Goal: Contribute content: Add original content to the website for others to see

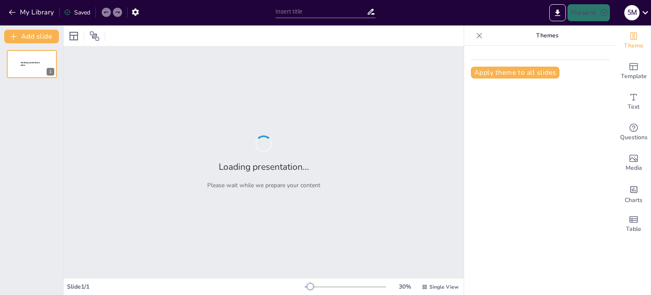
type input "Використання лісових ресурсів: Виклики та можливості для [GEOGRAPHIC_DATA]"
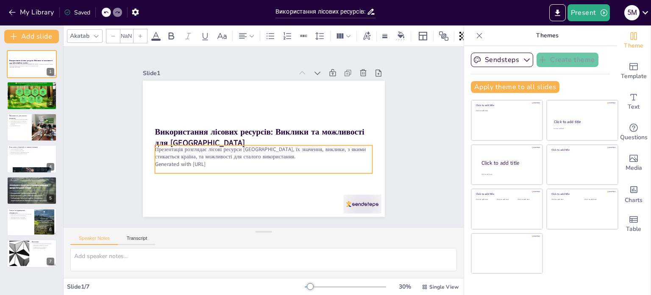
type input "32"
click at [200, 159] on p "Generated with [URL]" at bounding box center [260, 164] width 217 height 31
click at [207, 159] on p "Generated with [URL]" at bounding box center [255, 160] width 209 height 75
click at [222, 162] on p "Generated with [URL]" at bounding box center [260, 162] width 217 height 31
click at [222, 162] on p "Generated with [URL]" at bounding box center [258, 161] width 214 height 53
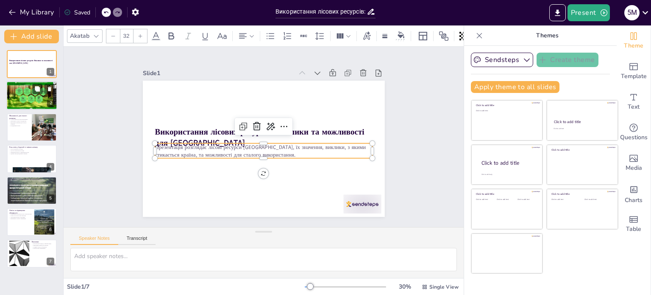
click at [31, 91] on p "Ліси стикаються з викликами" at bounding box center [32, 91] width 46 height 2
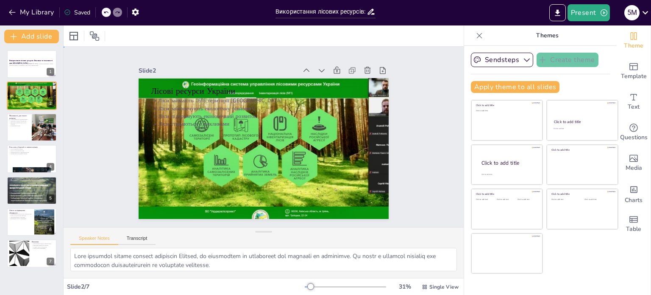
click at [398, 101] on div "Slide 1 Використання лісових ресурсів: Виклики та можливості для України Презен…" at bounding box center [263, 136] width 313 height 195
click at [22, 135] on div at bounding box center [31, 127] width 51 height 29
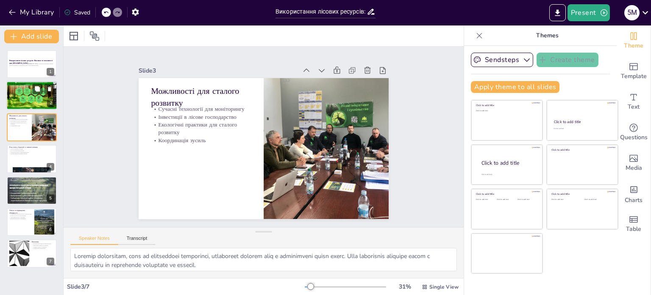
click at [25, 90] on p "Ліси стикаються з викликами" at bounding box center [32, 91] width 46 height 2
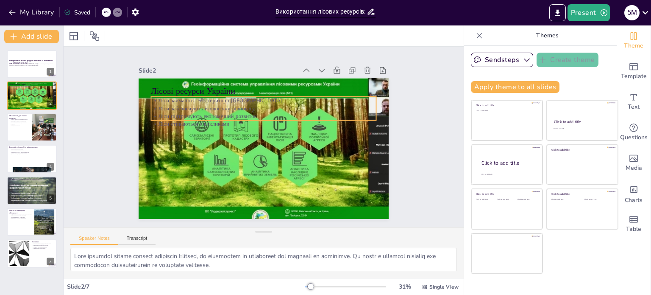
click at [192, 123] on p "Ліси стикаються з викликами" at bounding box center [266, 124] width 222 height 54
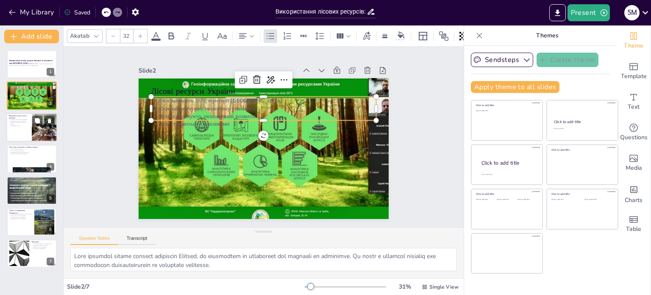
click at [42, 123] on button at bounding box center [37, 120] width 10 height 10
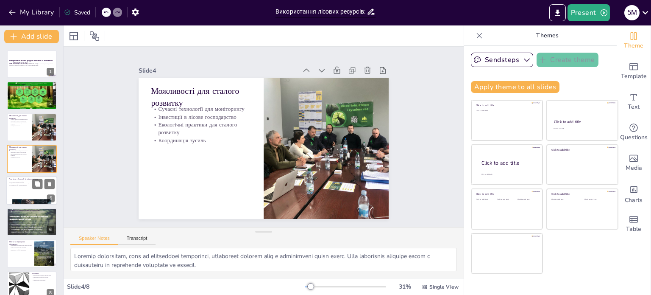
click at [20, 193] on div at bounding box center [31, 190] width 51 height 29
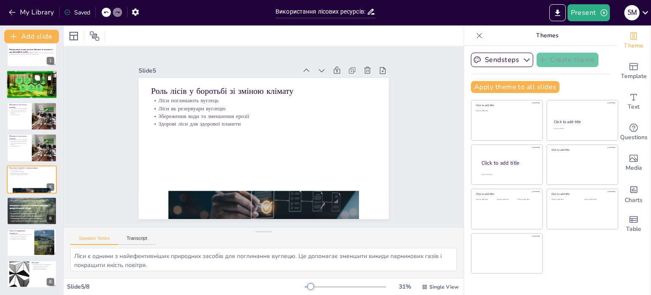
click at [19, 84] on div at bounding box center [32, 84] width 56 height 29
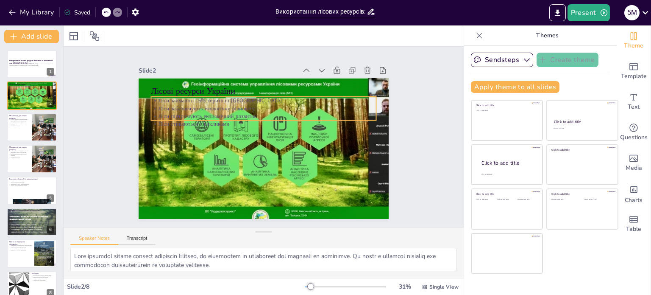
click at [158, 100] on div "Ліси займають 16% території [GEOGRAPHIC_DATA] Ліси забезпечують екологічну рівн…" at bounding box center [266, 112] width 227 height 55
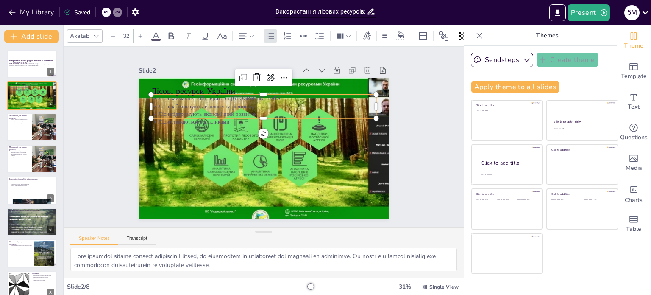
click at [158, 100] on p "Ліси забезпечують екологічну рівновагу" at bounding box center [266, 106] width 225 height 31
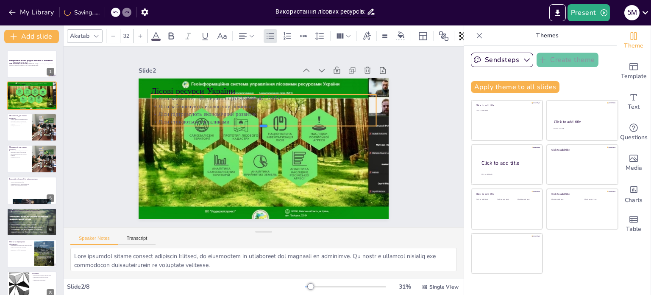
drag, startPoint x: 225, startPoint y: 115, endPoint x: 200, endPoint y: 108, distance: 25.9
click at [200, 108] on div "Лісові ресурси [GEOGRAPHIC_DATA] Ліси займають 16% території [GEOGRAPHIC_DATA] …" at bounding box center [259, 147] width 281 height 211
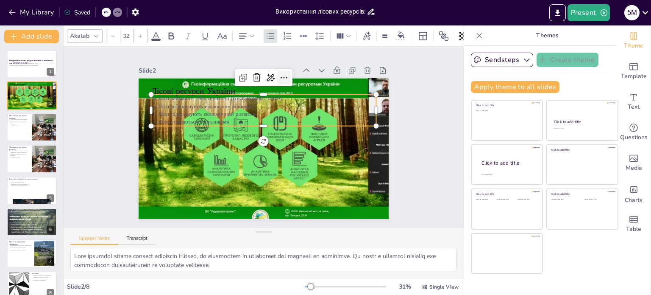
click at [290, 77] on icon at bounding box center [296, 83] width 12 height 12
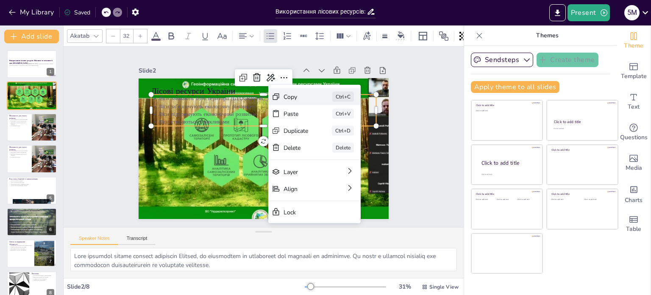
click at [332, 135] on div "Copy Ctrl+C" at bounding box center [378, 143] width 92 height 17
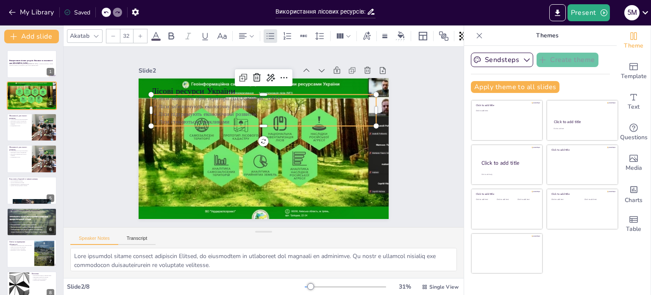
click at [76, 170] on div "Slide 1 Використання лісових ресурсів: Виклики та можливості для України Презен…" at bounding box center [263, 136] width 437 height 356
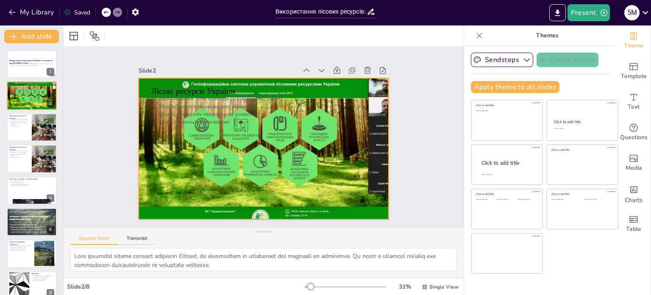
click at [195, 123] on div at bounding box center [261, 148] width 296 height 195
click at [83, 165] on div "Slide 1 Використання лісових ресурсів: Виклики та можливості для України Презен…" at bounding box center [263, 136] width 436 height 295
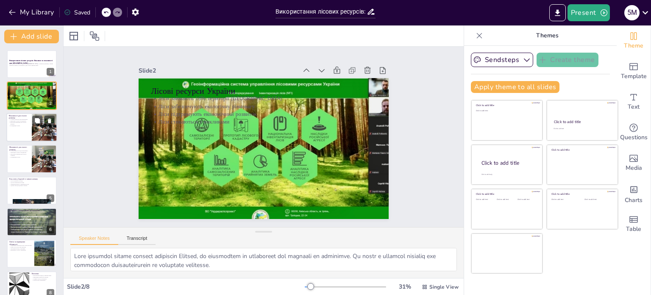
click at [28, 117] on p "Можливості для сталого розвитку" at bounding box center [19, 116] width 20 height 5
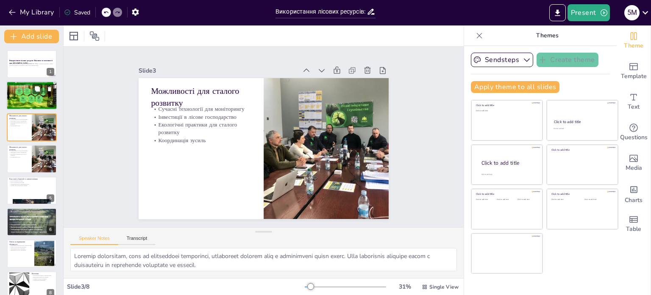
click at [28, 95] on div at bounding box center [32, 95] width 56 height 29
type textarea "Lore ipsumdol sitame consect adipiscin Elitsed, do eiusmodtem in utlaboreet dol…"
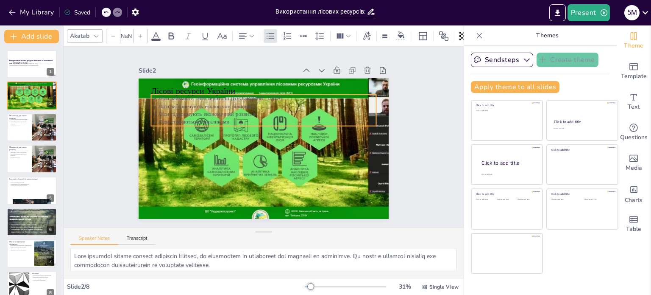
type input "32"
click at [243, 102] on p "Ліси забезпечують екологічну рівновагу" at bounding box center [270, 107] width 222 height 54
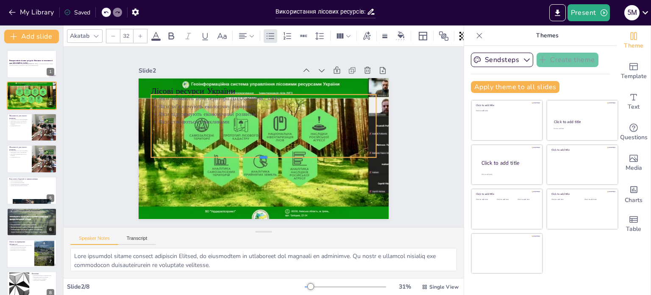
drag, startPoint x: 260, startPoint y: 131, endPoint x: 260, endPoint y: 139, distance: 8.1
click at [263, 156] on div at bounding box center [261, 160] width 225 height 31
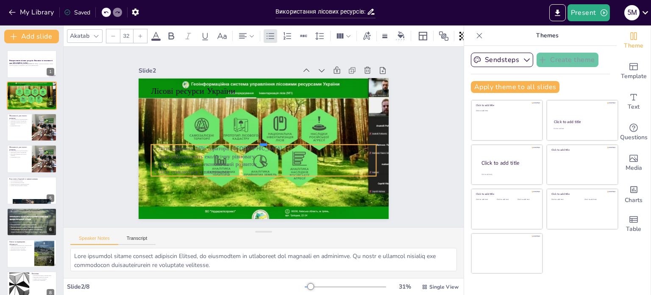
drag, startPoint x: 258, startPoint y: 91, endPoint x: 270, endPoint y: 140, distance: 50.7
click at [270, 140] on div at bounding box center [263, 141] width 225 height 31
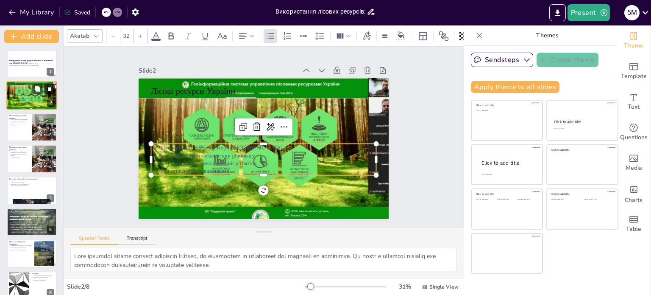
click at [49, 90] on icon at bounding box center [49, 89] width 3 height 5
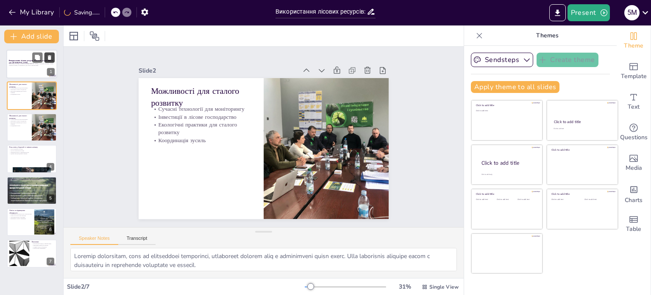
click at [51, 58] on icon at bounding box center [49, 57] width 3 height 5
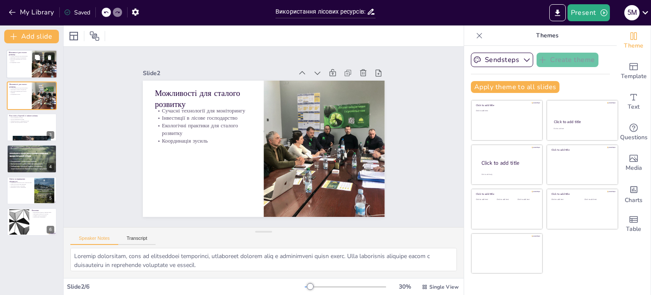
click at [52, 55] on icon at bounding box center [50, 58] width 6 height 6
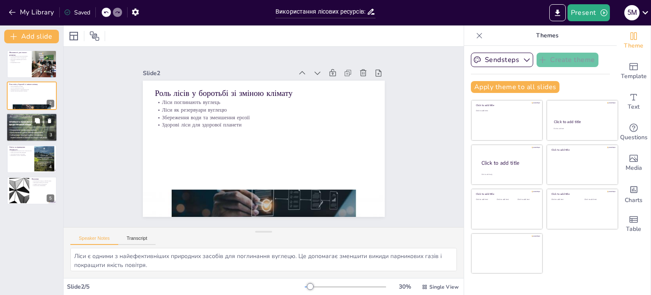
click at [27, 123] on div at bounding box center [31, 127] width 51 height 29
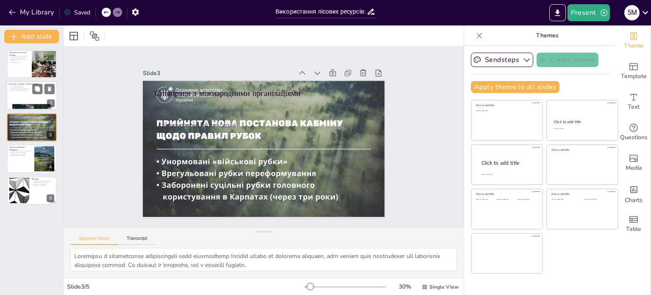
click at [27, 98] on div at bounding box center [31, 95] width 51 height 29
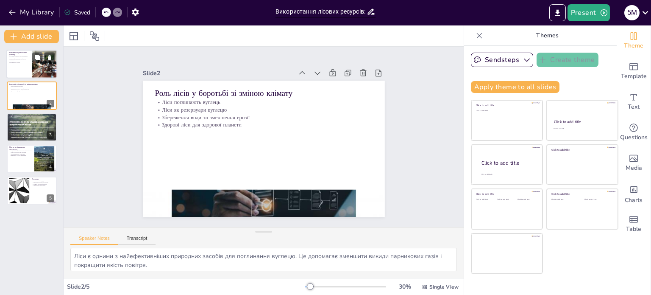
click at [28, 64] on div at bounding box center [31, 64] width 51 height 29
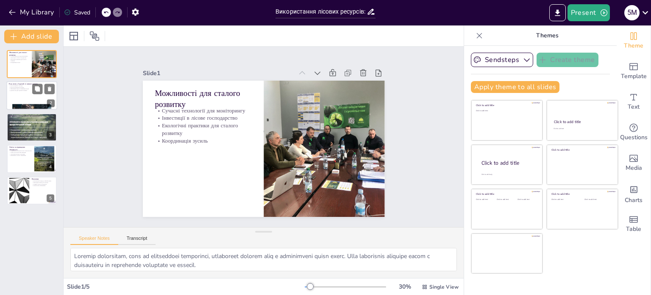
click at [25, 93] on div at bounding box center [31, 95] width 51 height 29
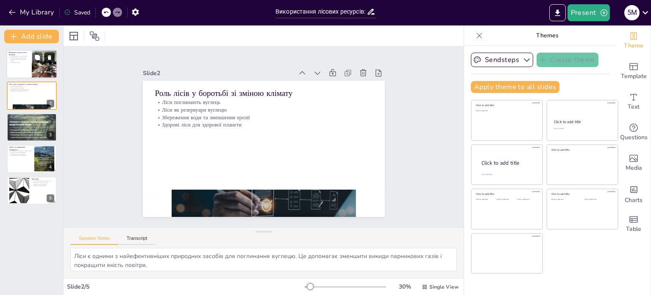
click at [53, 55] on button at bounding box center [50, 57] width 10 height 10
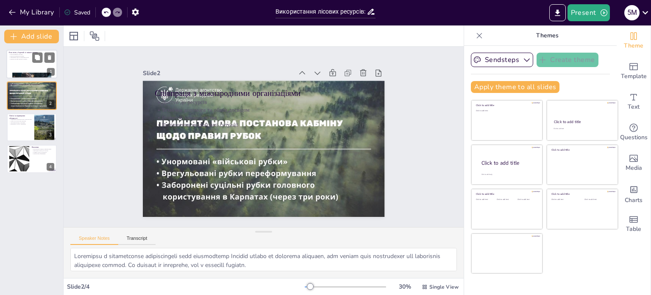
click at [25, 64] on div at bounding box center [31, 64] width 51 height 29
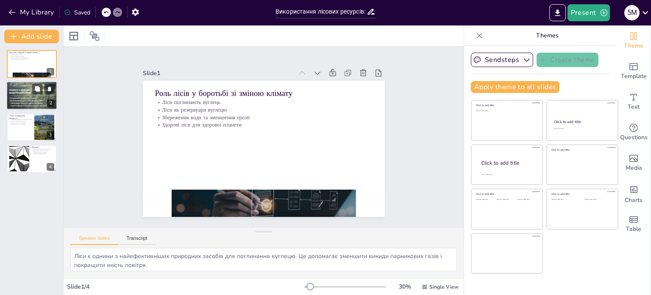
click at [14, 95] on div at bounding box center [31, 95] width 51 height 29
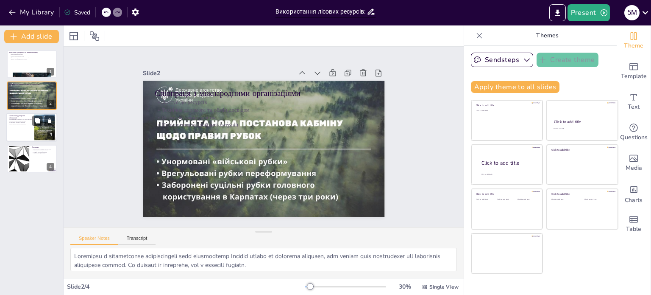
click at [32, 128] on div at bounding box center [31, 127] width 51 height 29
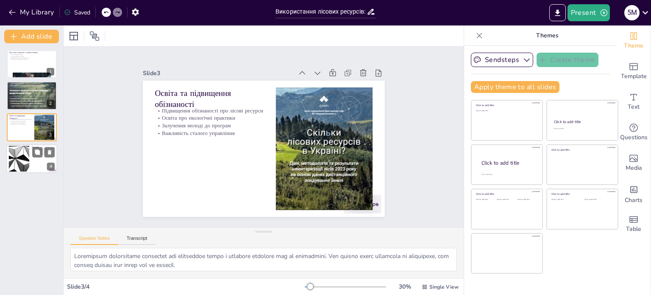
click at [32, 164] on div at bounding box center [31, 158] width 51 height 29
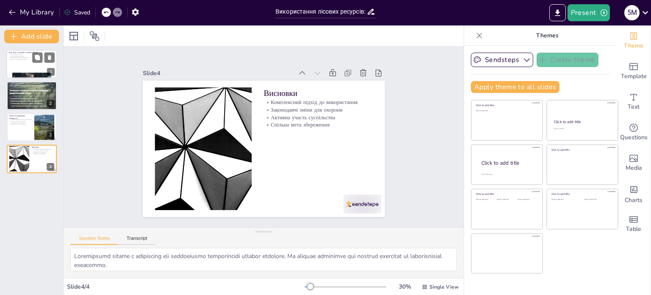
click at [28, 66] on div at bounding box center [31, 64] width 51 height 29
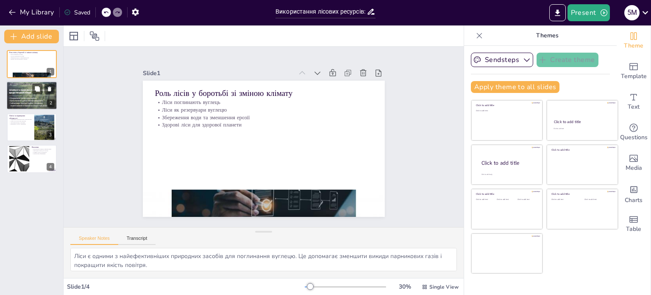
click at [32, 99] on div at bounding box center [31, 95] width 51 height 29
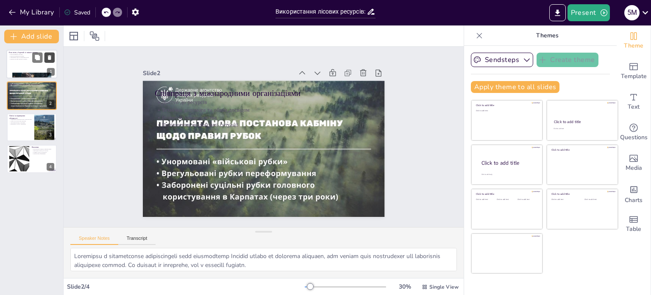
click at [51, 59] on icon at bounding box center [50, 58] width 6 height 6
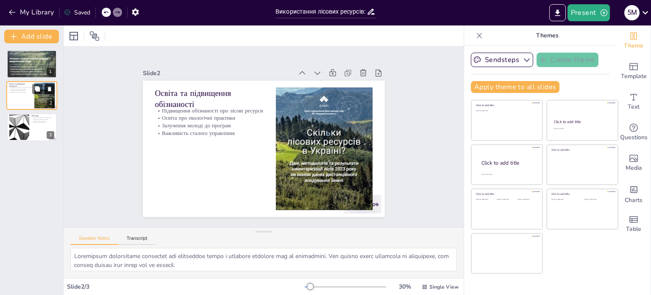
click at [50, 89] on icon at bounding box center [49, 89] width 3 height 5
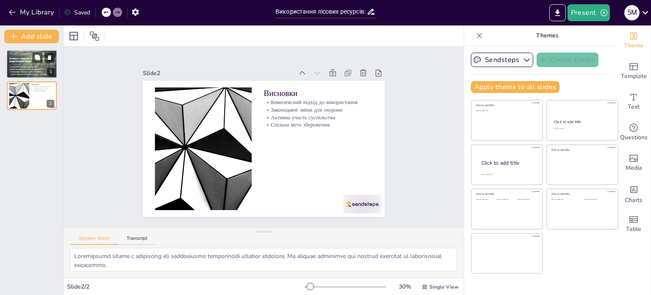
click at [39, 69] on div at bounding box center [31, 64] width 51 height 29
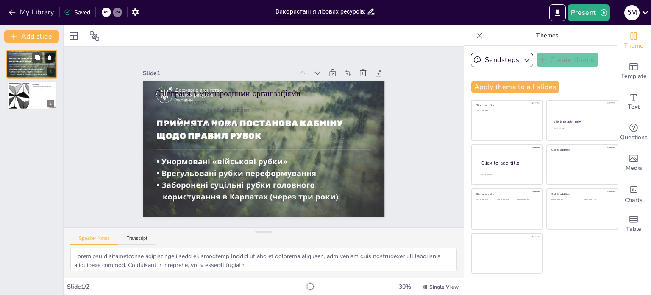
click at [50, 58] on icon at bounding box center [49, 57] width 3 height 5
type textarea "Loremipsumd sitame c adipiscing eli seddoeiusmo temporincidi utlabor etdolore. …"
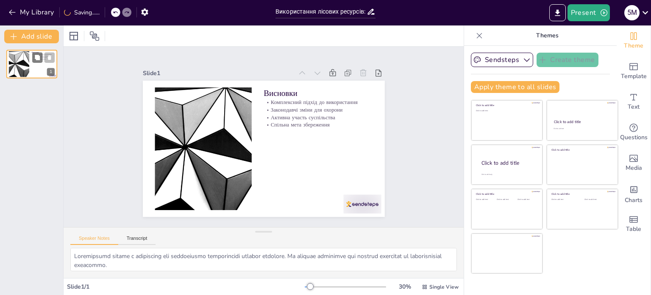
click at [50, 57] on icon at bounding box center [49, 57] width 3 height 5
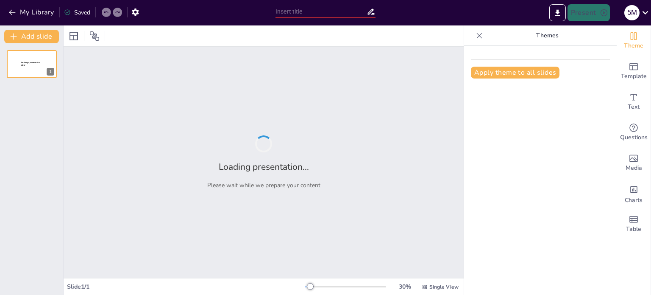
type input "Лісові ресурси України: Потенціал та Використання"
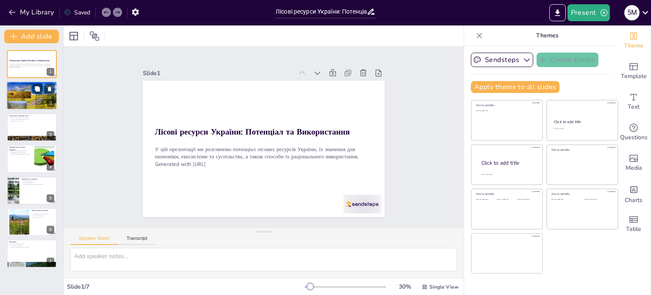
click at [31, 88] on p "Ліси підтримують рекреацію" at bounding box center [32, 89] width 46 height 2
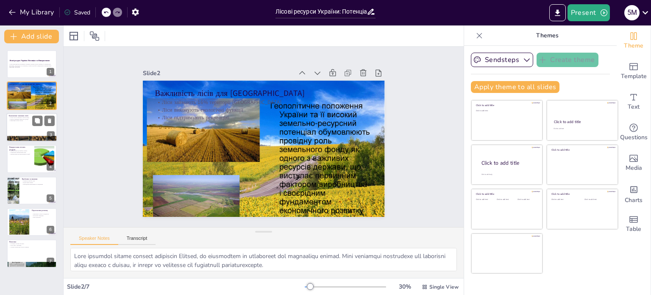
click at [26, 127] on div at bounding box center [31, 127] width 51 height 29
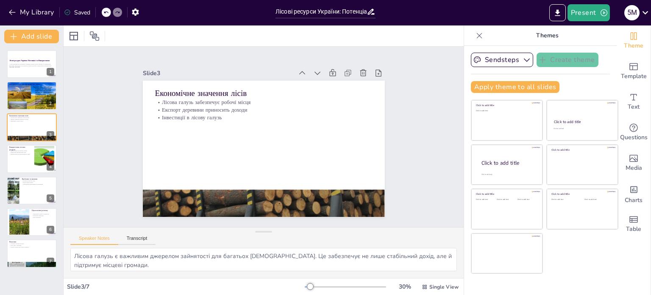
click at [17, 174] on div "Лісові ресурси України: Потенціал та Використання У цій презентації ми розгляне…" at bounding box center [31, 158] width 63 height 217
click at [18, 167] on div at bounding box center [31, 158] width 51 height 29
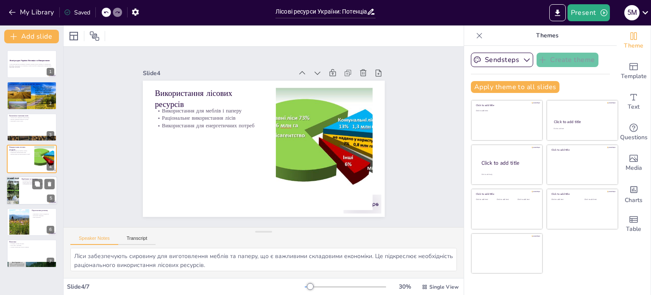
click at [26, 188] on div at bounding box center [31, 190] width 51 height 29
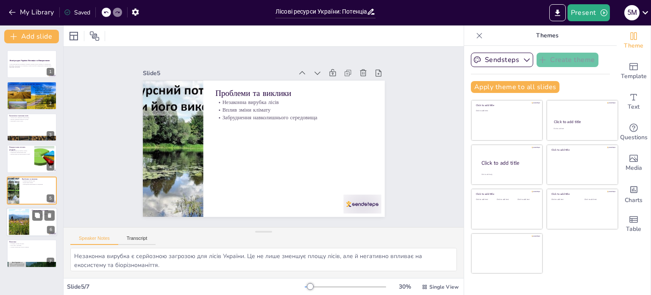
click at [32, 224] on div at bounding box center [31, 221] width 51 height 29
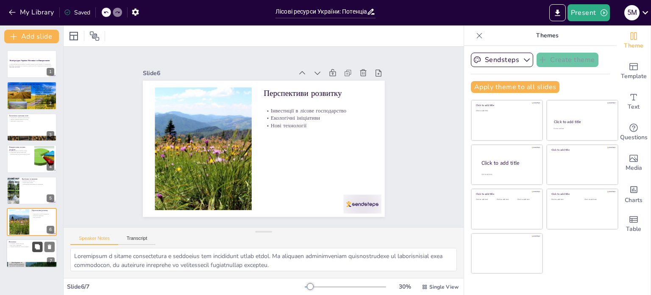
click at [36, 247] on icon at bounding box center [37, 246] width 5 height 5
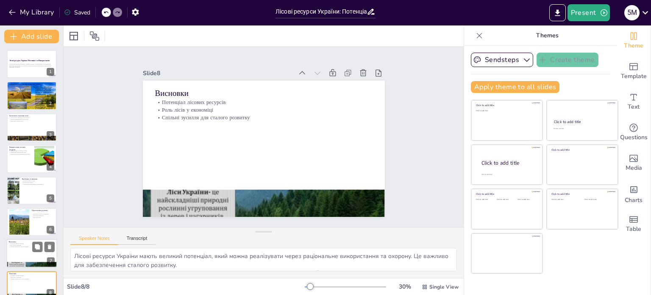
scroll to position [11, 0]
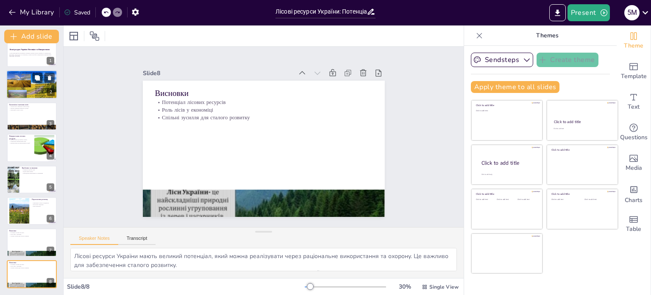
click at [36, 87] on div at bounding box center [31, 84] width 51 height 38
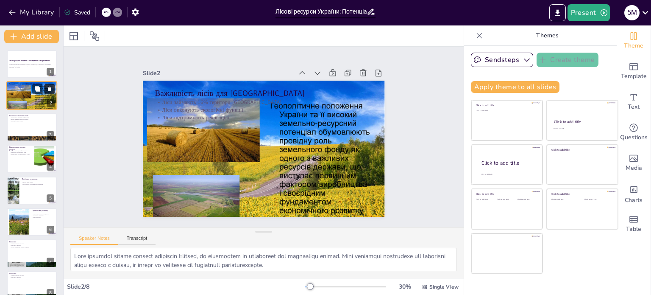
click at [51, 86] on icon at bounding box center [50, 89] width 6 height 6
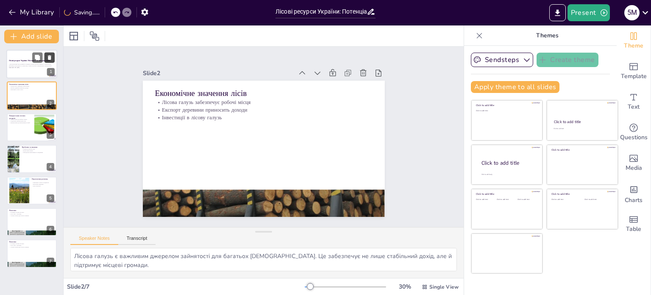
click at [50, 56] on icon at bounding box center [50, 58] width 6 height 6
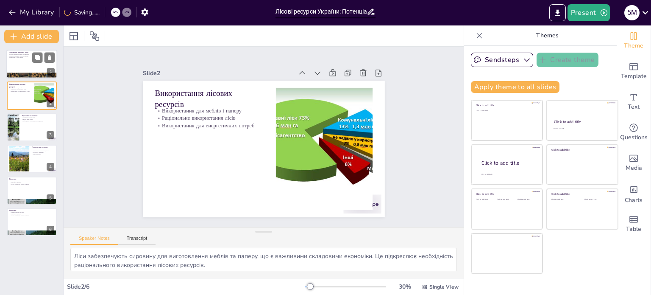
click at [26, 69] on div at bounding box center [31, 64] width 51 height 29
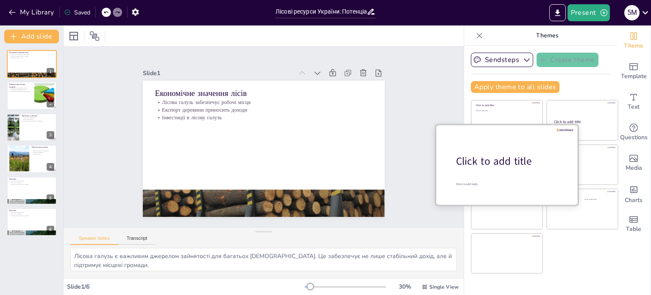
click at [509, 160] on div "Click to add title" at bounding box center [510, 161] width 108 height 14
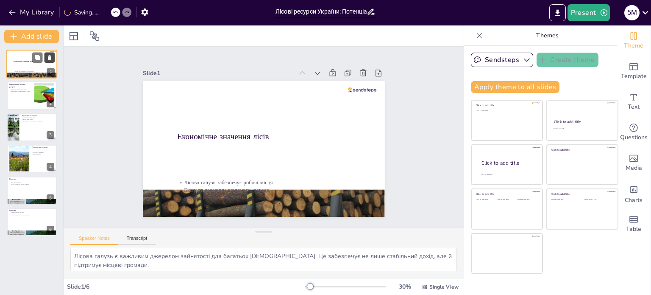
click at [53, 57] on button at bounding box center [50, 57] width 10 height 10
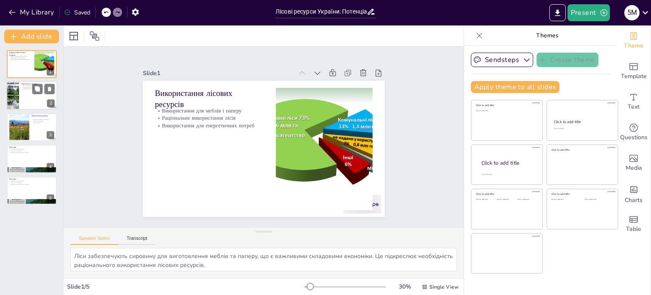
click at [11, 92] on div at bounding box center [12, 95] width 51 height 29
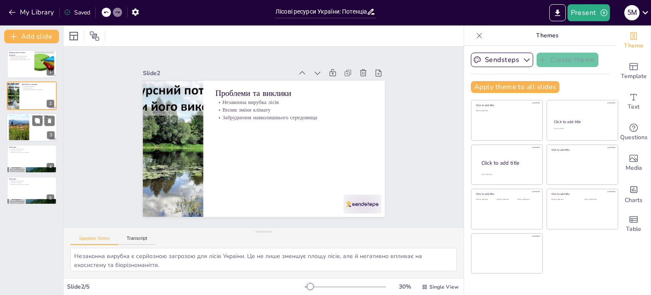
click at [20, 118] on div at bounding box center [19, 127] width 34 height 26
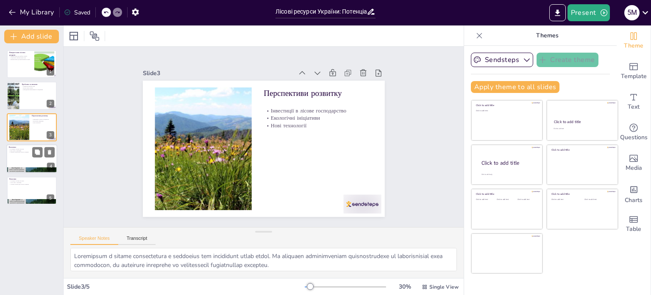
click at [27, 144] on div "Висновки Потенціал лісових ресурсів Роль лісів у економіці Спільні зусилля для …" at bounding box center [31, 158] width 51 height 29
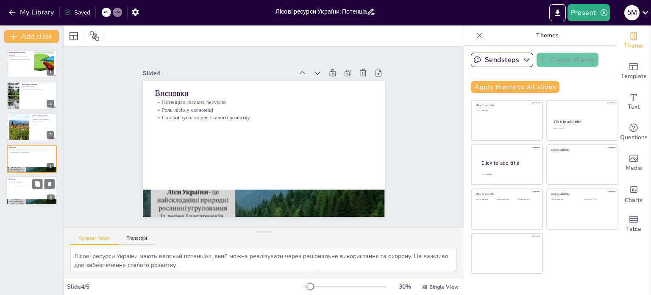
click at [25, 183] on p "Спільні зусилля для сталого розвитку" at bounding box center [32, 184] width 46 height 2
click at [21, 158] on div at bounding box center [31, 158] width 51 height 29
click at [26, 181] on p "Роль лісів у економіці" at bounding box center [32, 182] width 46 height 2
click at [51, 181] on icon at bounding box center [50, 184] width 6 height 6
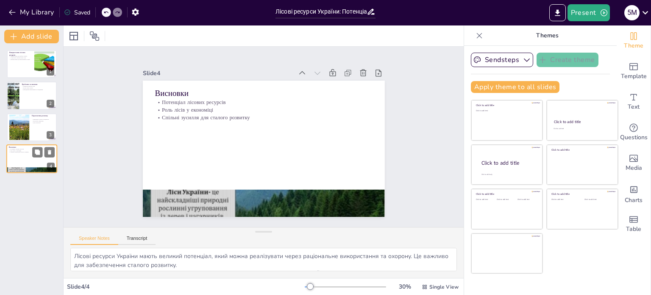
click at [32, 152] on div at bounding box center [43, 152] width 22 height 10
click at [19, 131] on div at bounding box center [19, 127] width 34 height 26
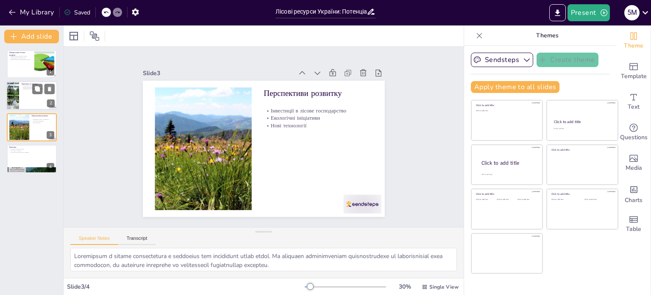
click at [21, 106] on div at bounding box center [31, 95] width 51 height 29
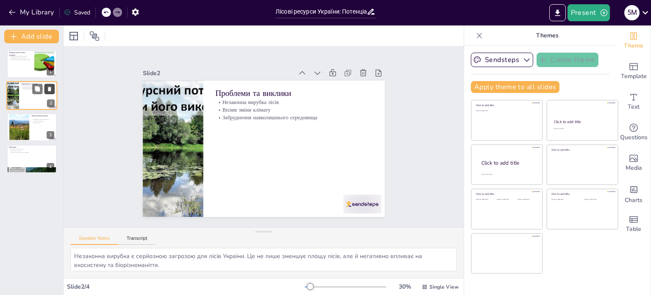
click at [49, 84] on button at bounding box center [50, 89] width 10 height 10
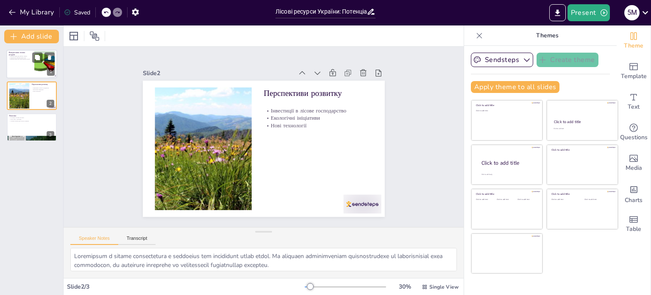
click at [25, 62] on div at bounding box center [31, 64] width 51 height 29
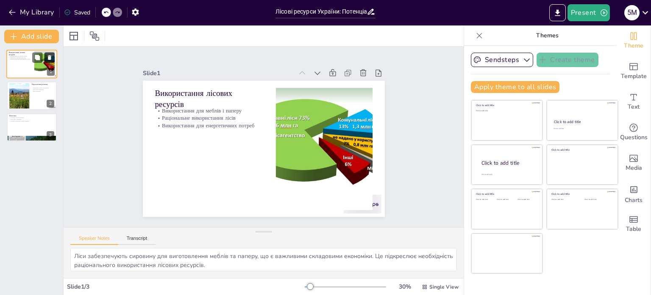
click at [48, 56] on icon at bounding box center [50, 58] width 6 height 6
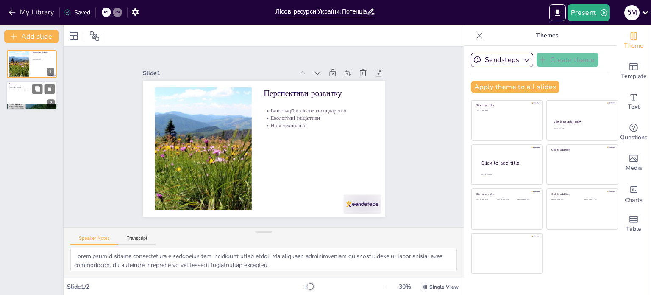
click at [43, 91] on div at bounding box center [43, 89] width 22 height 10
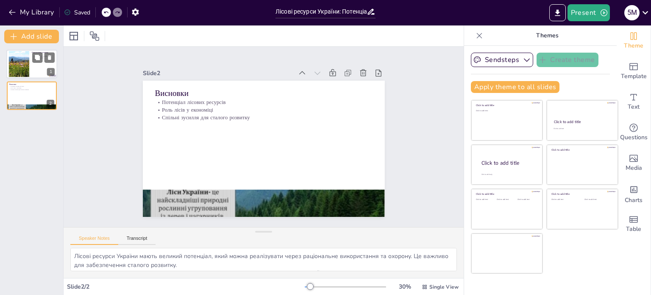
click at [36, 66] on div at bounding box center [31, 64] width 51 height 29
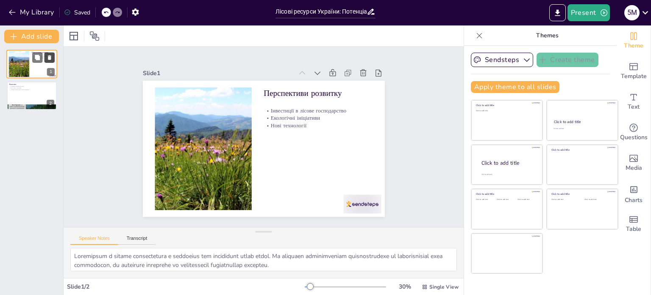
click at [53, 59] on button at bounding box center [50, 57] width 10 height 10
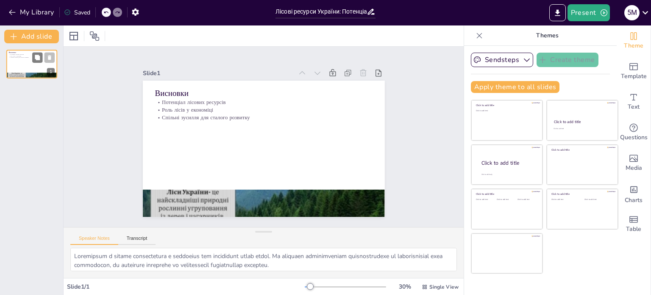
type textarea "Лісові ресурси України мають великий потенціал, який можна реалізувати через ра…"
